Goal: Information Seeking & Learning: Learn about a topic

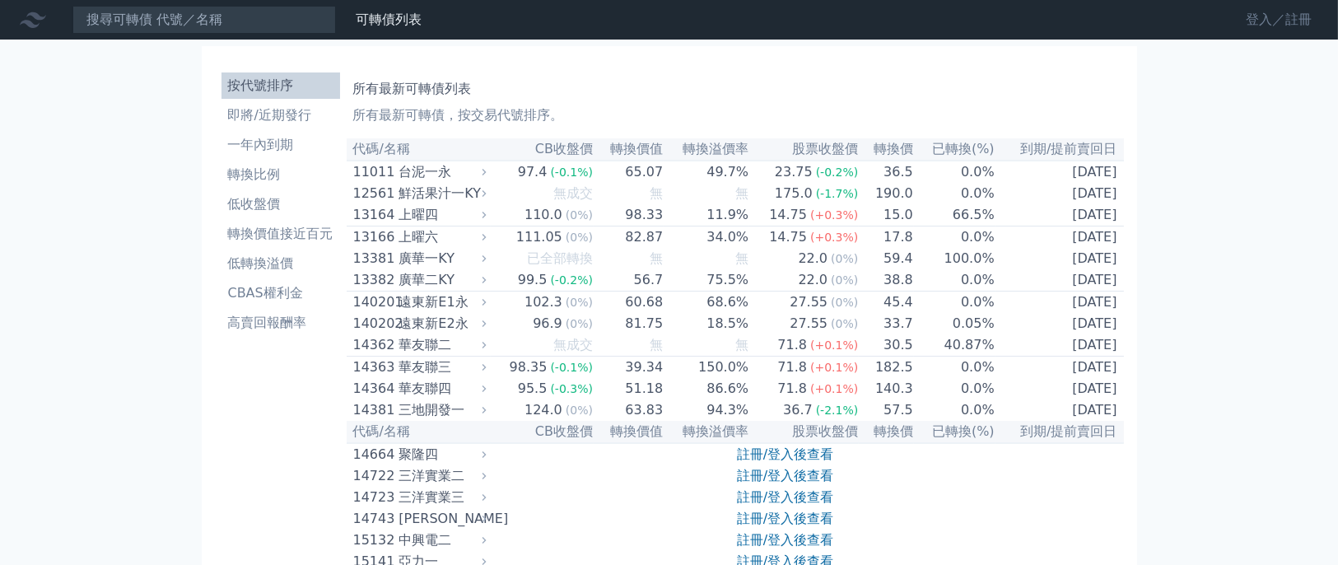
click at [1240, 25] on link "登入／註冊" at bounding box center [1279, 20] width 92 height 26
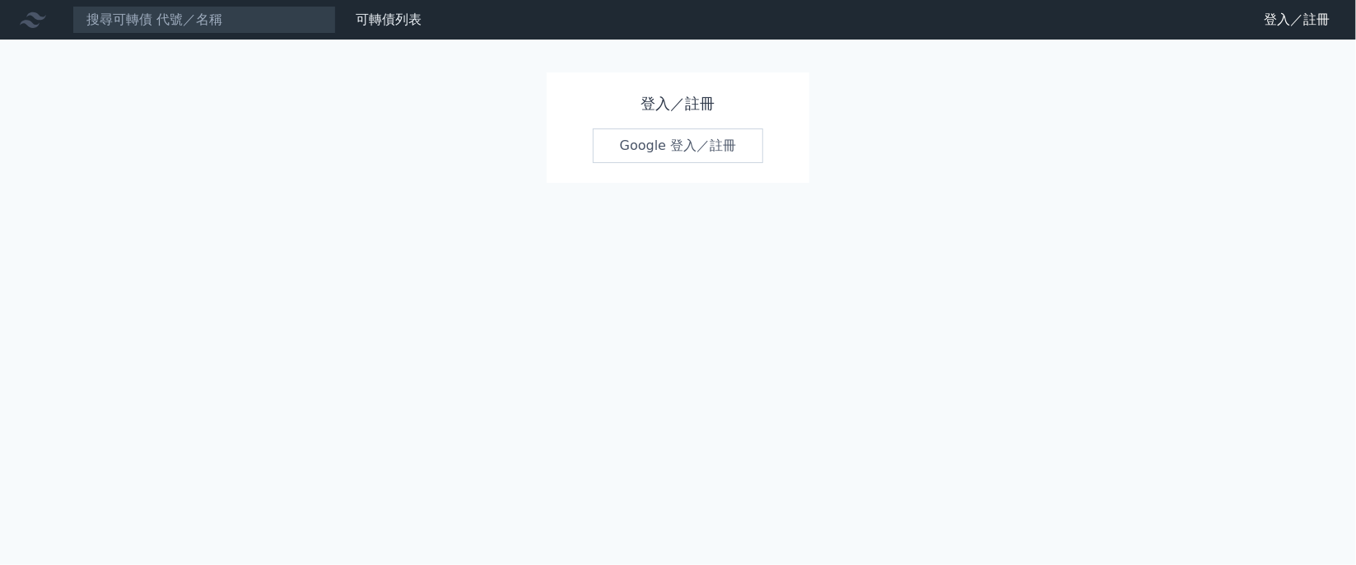
click at [698, 155] on link "Google 登入／註冊" at bounding box center [678, 145] width 171 height 35
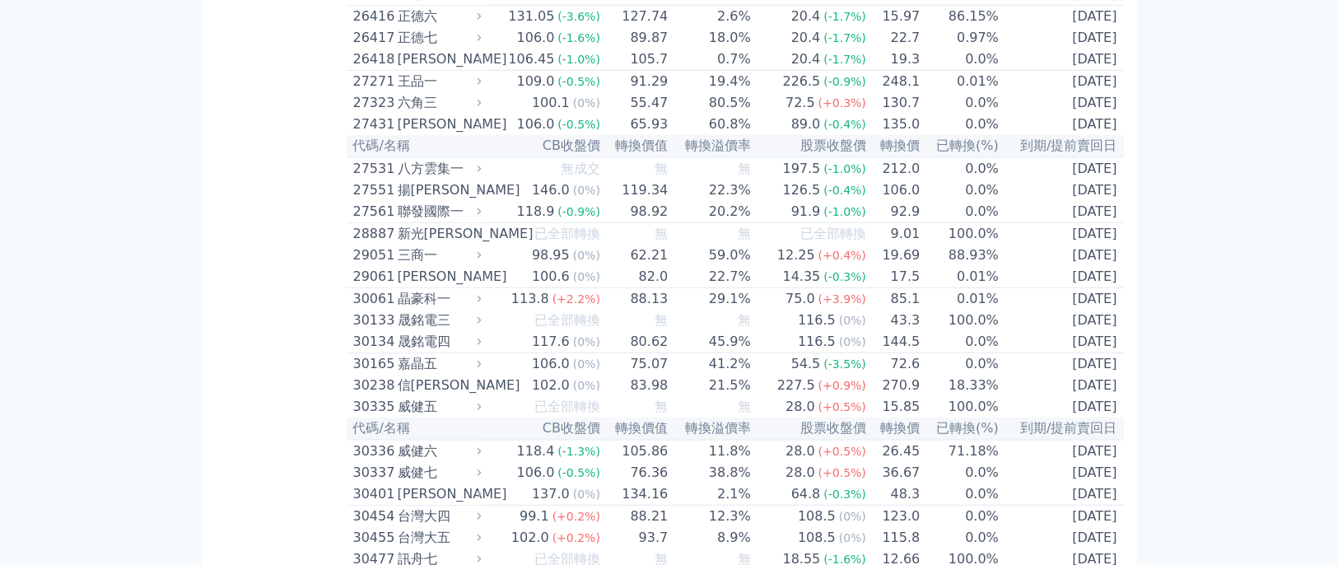
scroll to position [1897, 0]
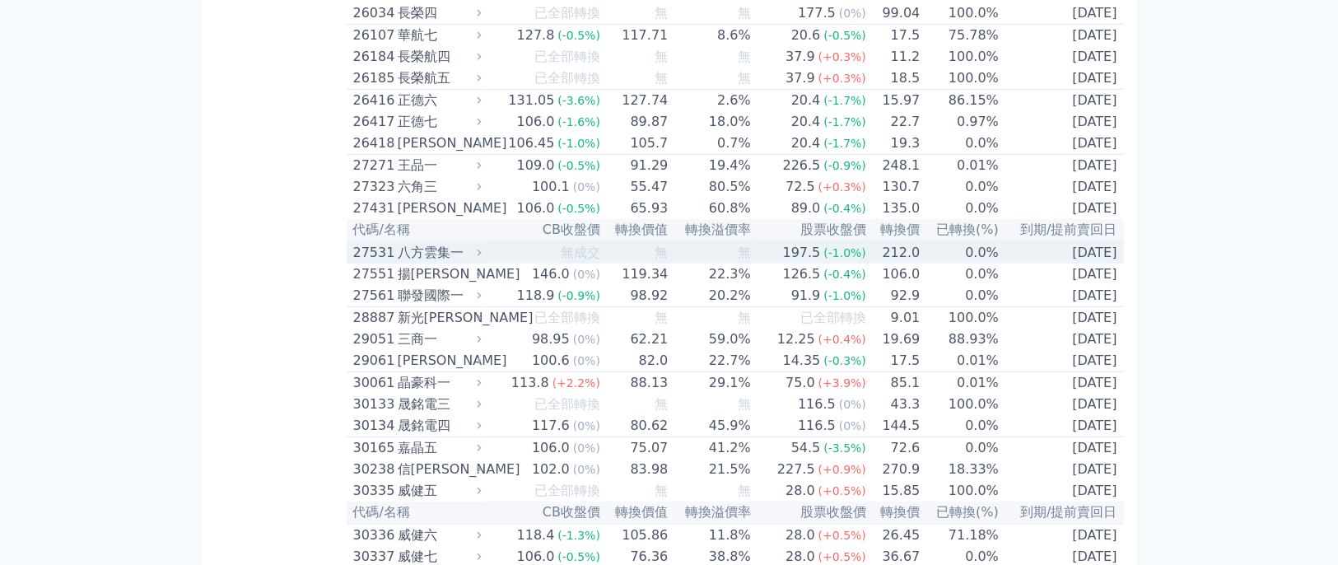
click at [419, 263] on div "八方雲集一" at bounding box center [438, 253] width 81 height 20
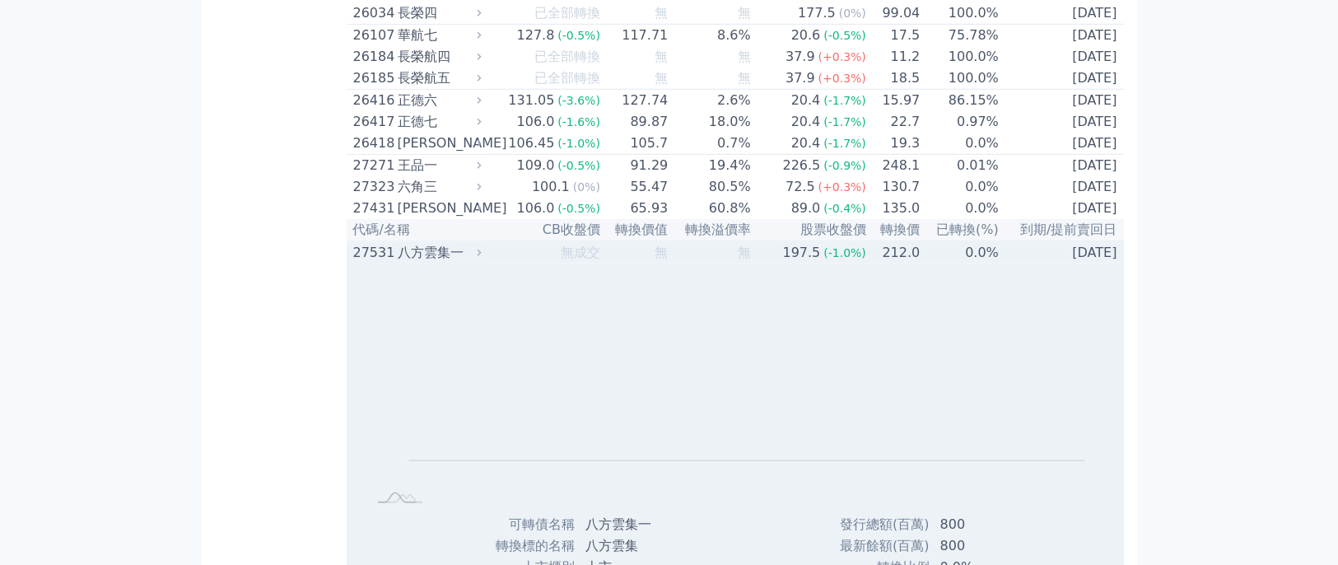
click at [396, 263] on div "27531 八方雲集一" at bounding box center [413, 253] width 121 height 20
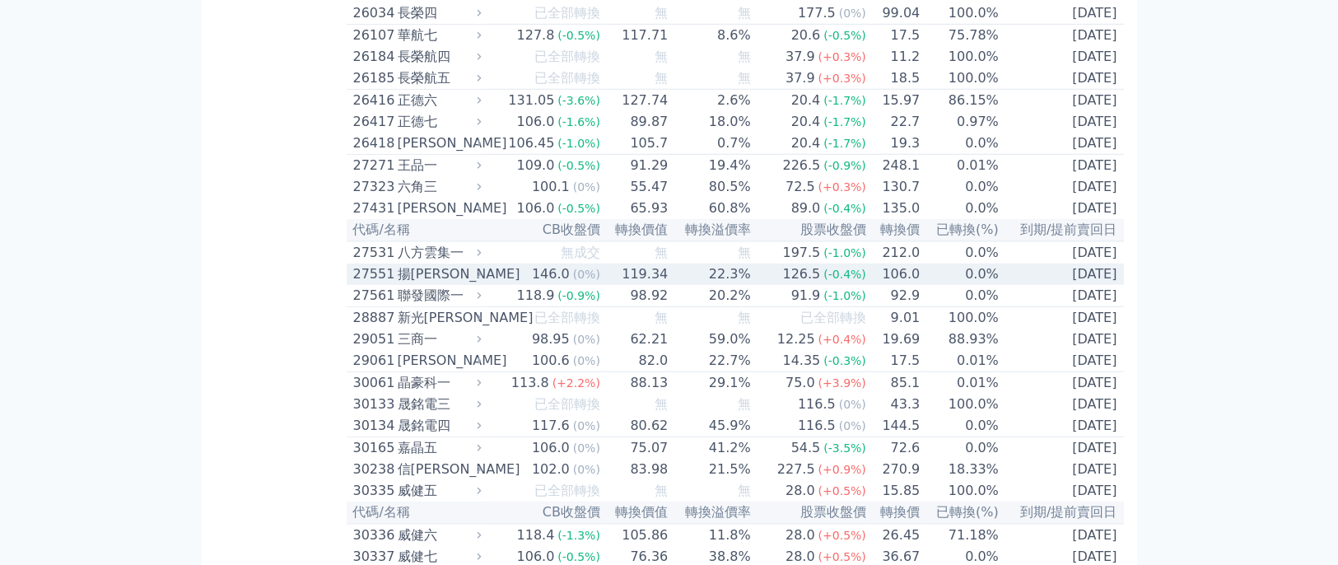
click at [1062, 285] on td "[DATE]" at bounding box center [1062, 274] width 124 height 21
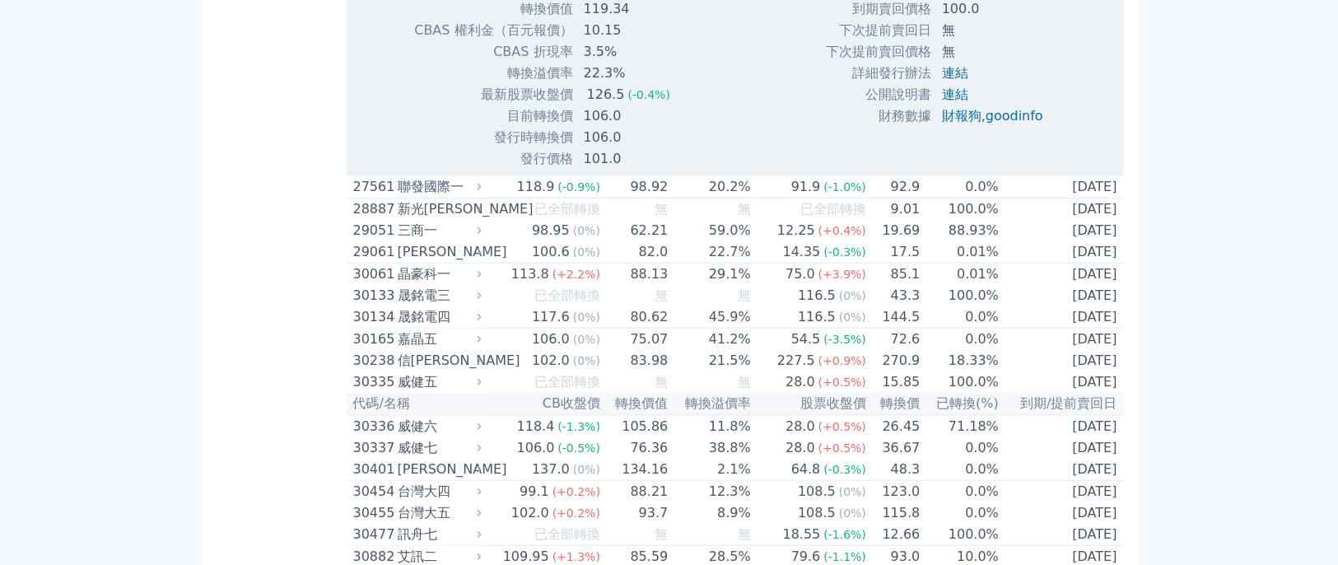
scroll to position [2555, 0]
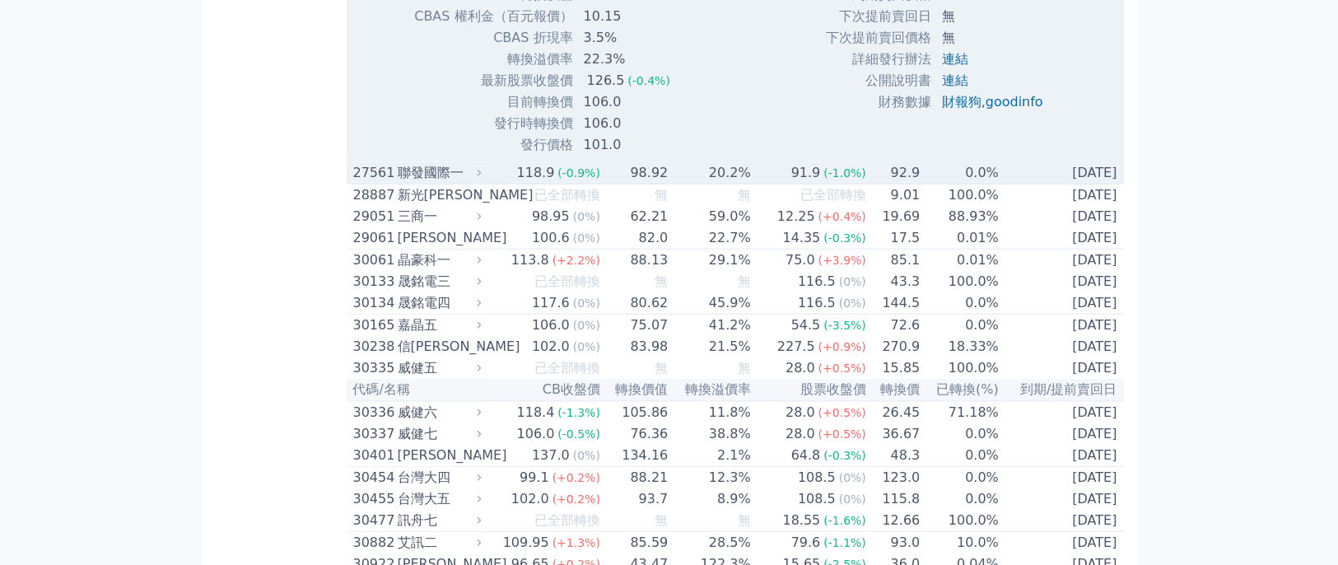
click at [1102, 184] on td "[DATE]" at bounding box center [1062, 173] width 124 height 22
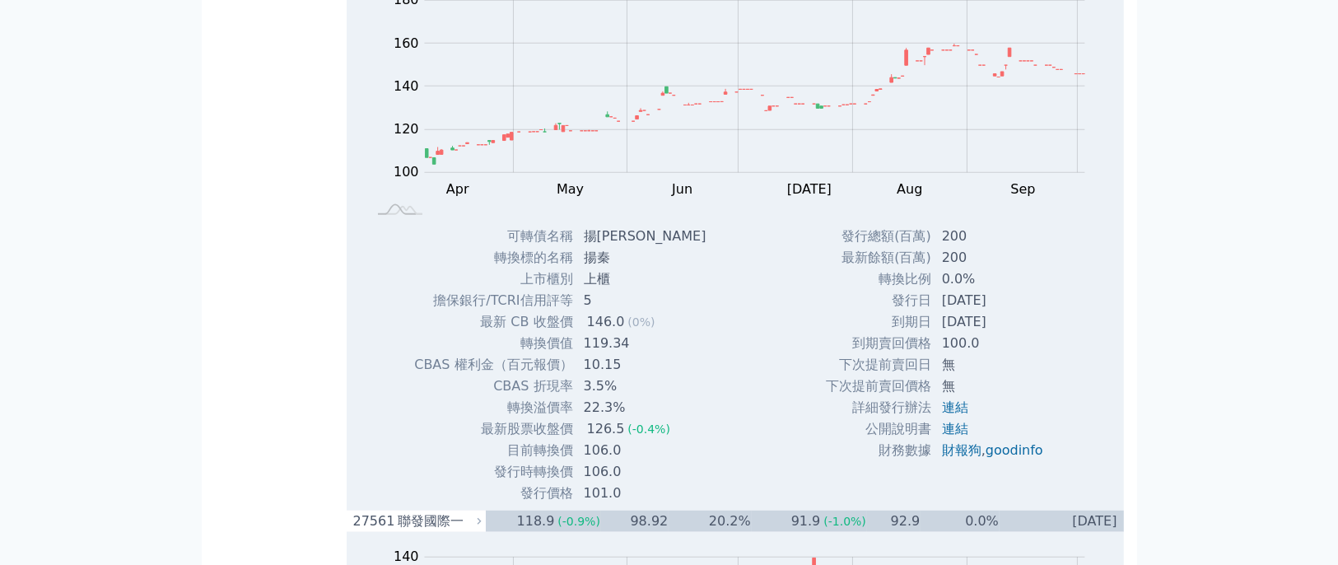
scroll to position [2020, 0]
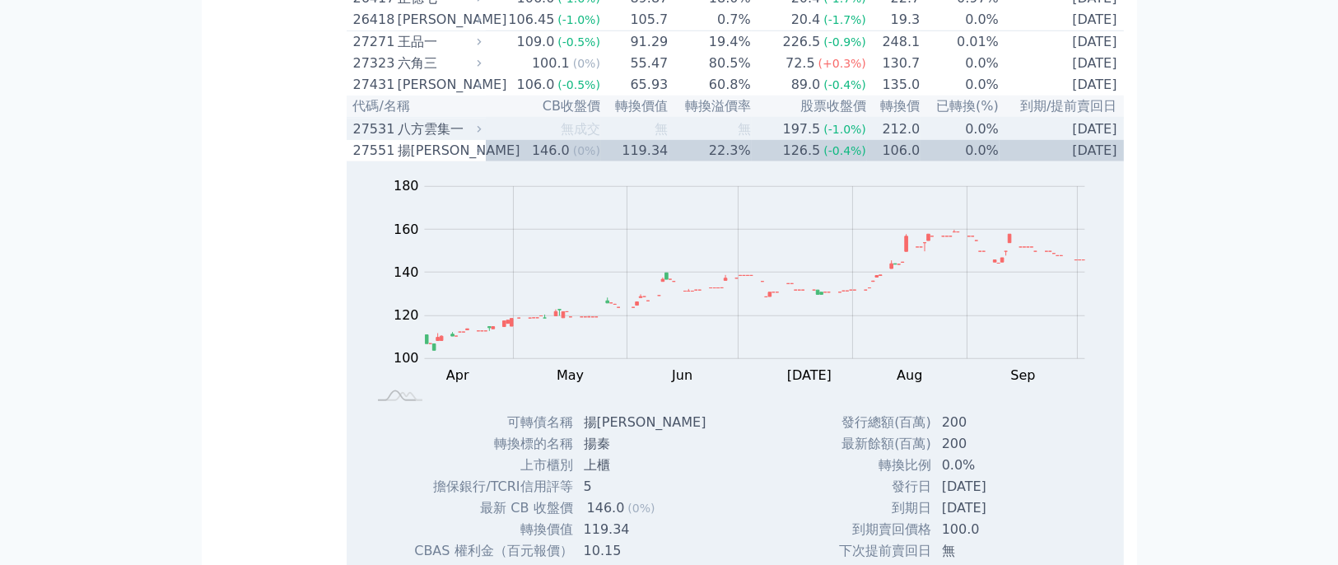
click at [1094, 140] on td "[DATE]" at bounding box center [1062, 129] width 124 height 22
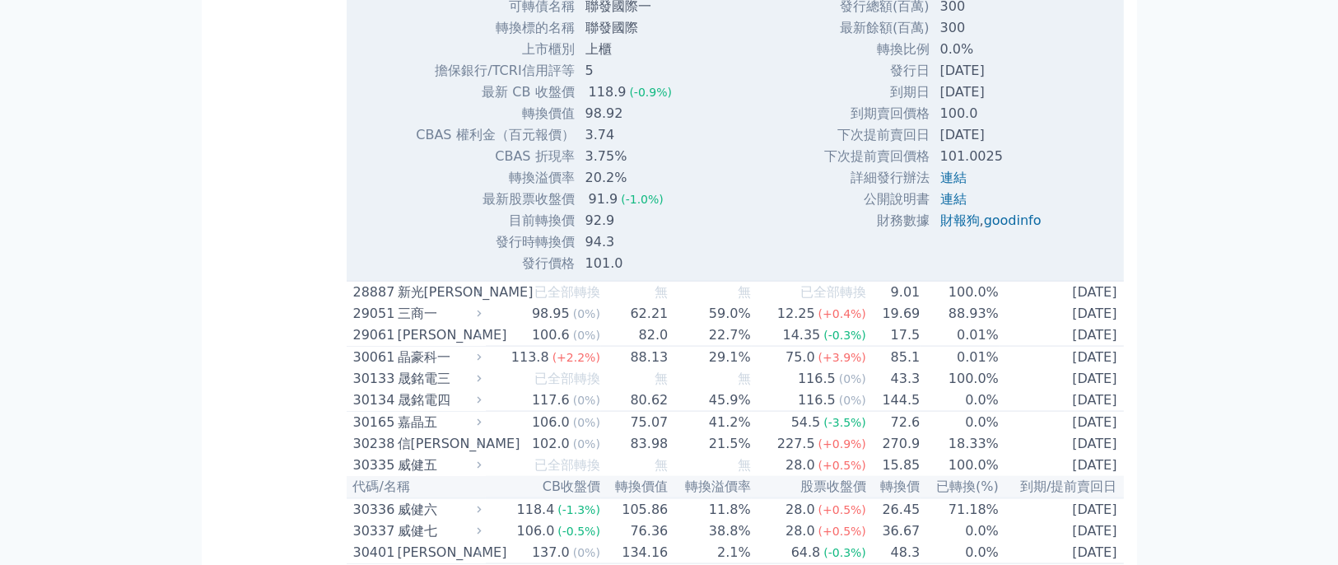
scroll to position [3659, 0]
